Goal: Task Accomplishment & Management: Manage account settings

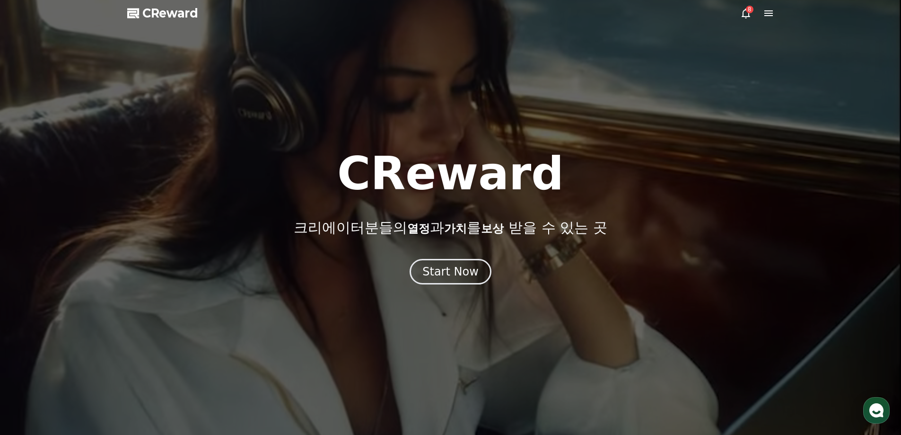
click at [433, 277] on div "Start Now" at bounding box center [451, 271] width 56 height 15
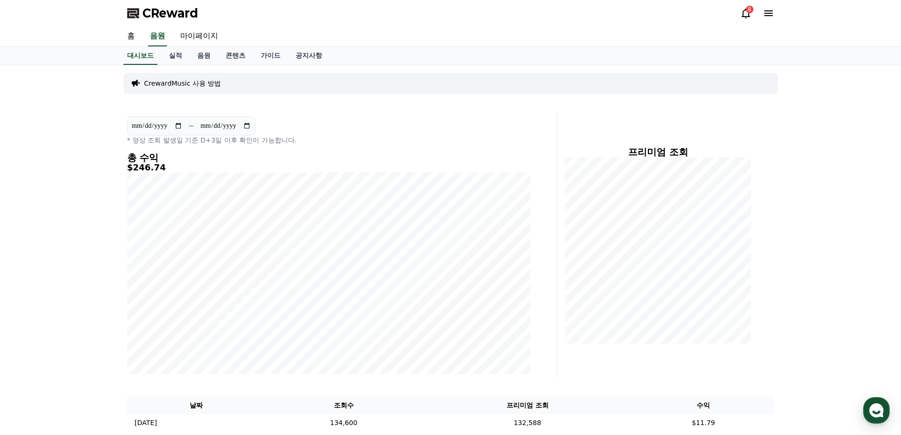
click at [748, 14] on icon at bounding box center [746, 13] width 11 height 11
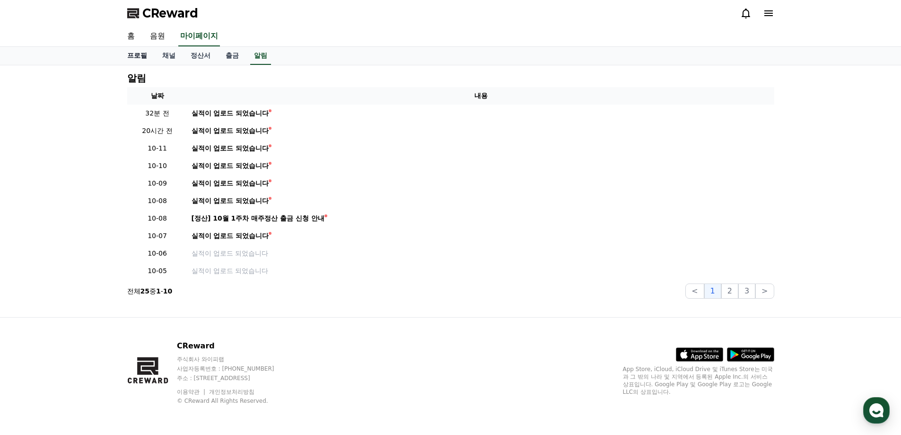
click at [139, 57] on link "프로필" at bounding box center [137, 56] width 35 height 18
select select "**********"
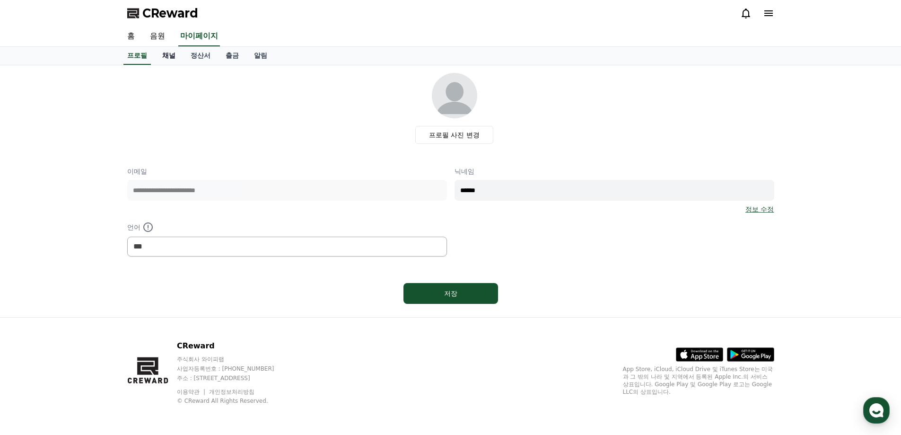
click at [157, 57] on link "채널" at bounding box center [169, 56] width 28 height 18
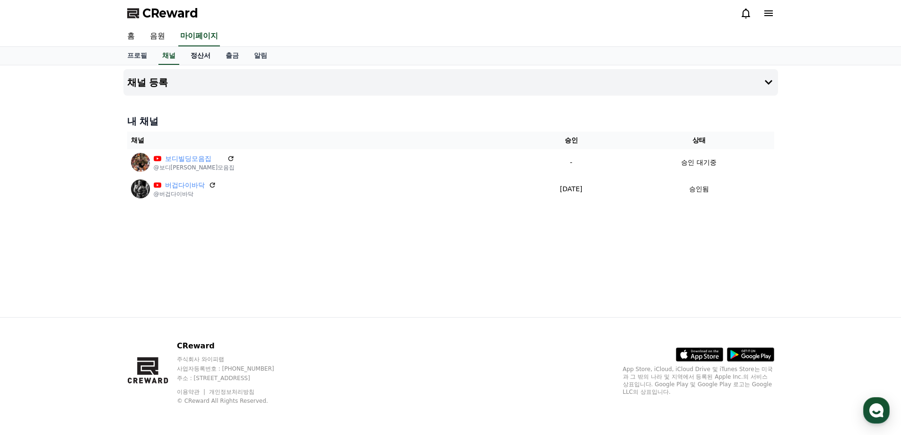
click at [188, 63] on link "정산서" at bounding box center [200, 56] width 35 height 18
